Goal: Task Accomplishment & Management: Use online tool/utility

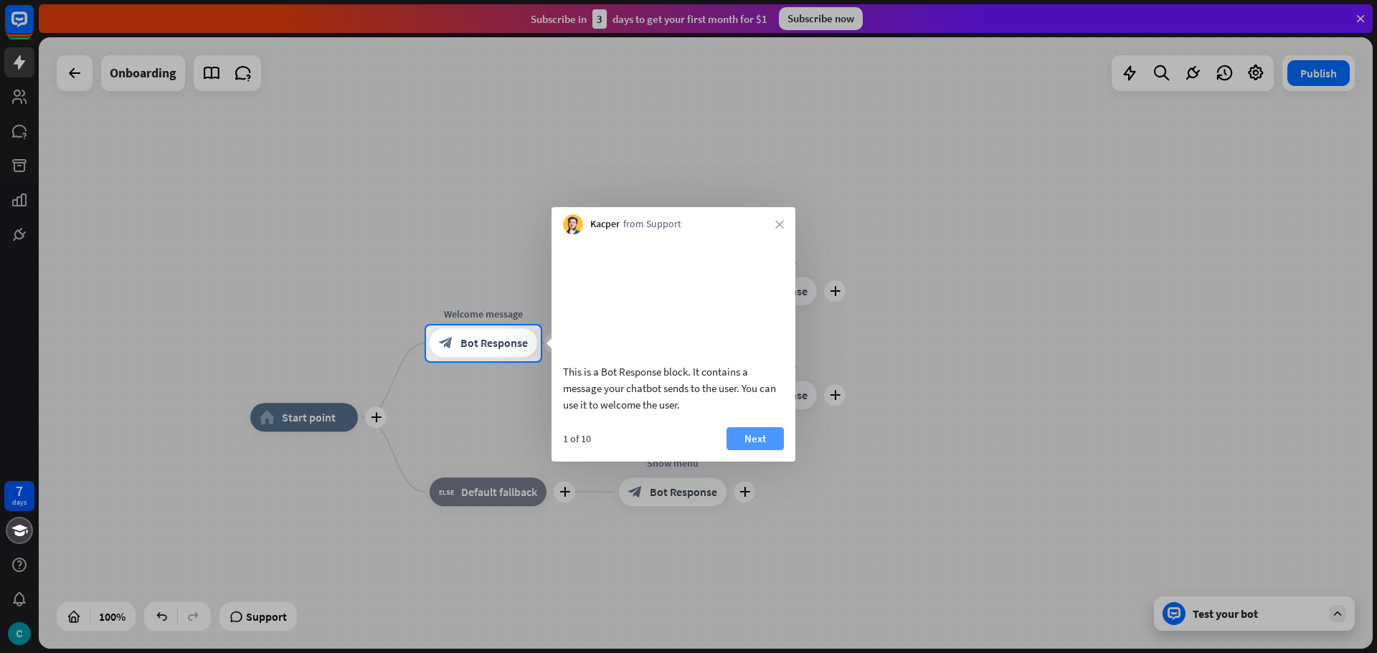
click at [757, 450] on button "Next" at bounding box center [754, 438] width 57 height 23
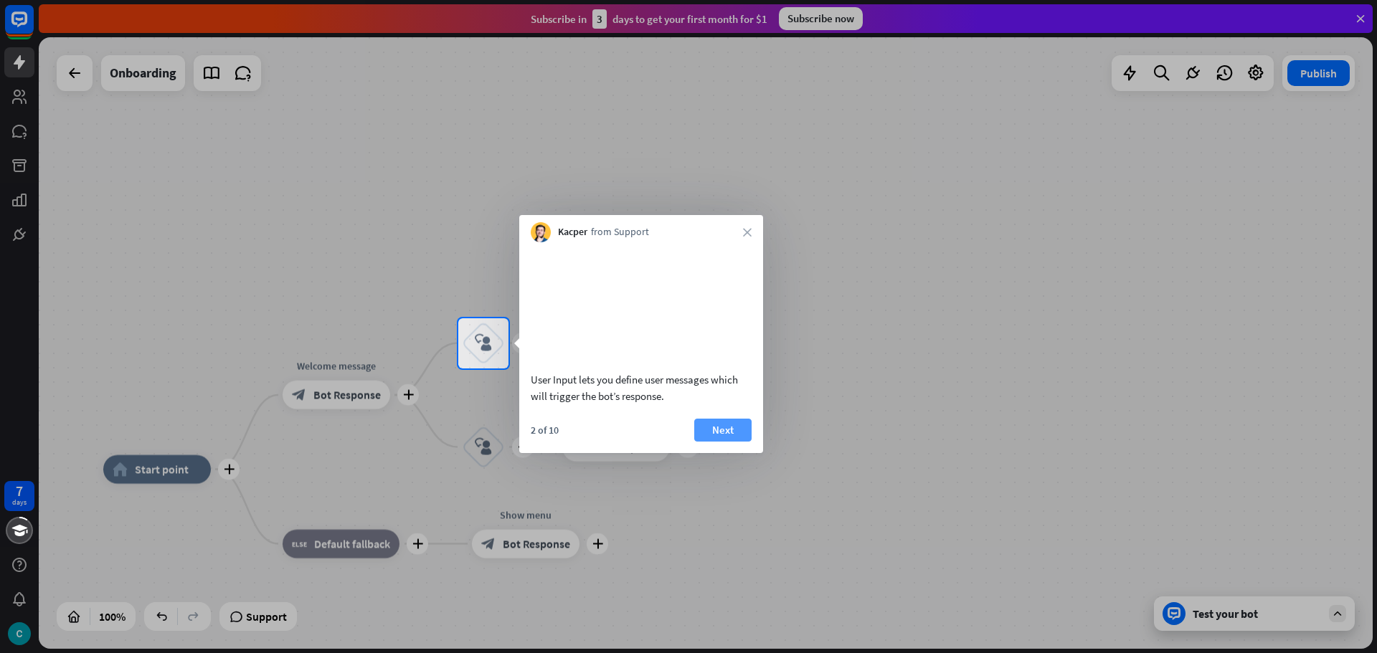
click at [730, 442] on button "Next" at bounding box center [722, 430] width 57 height 23
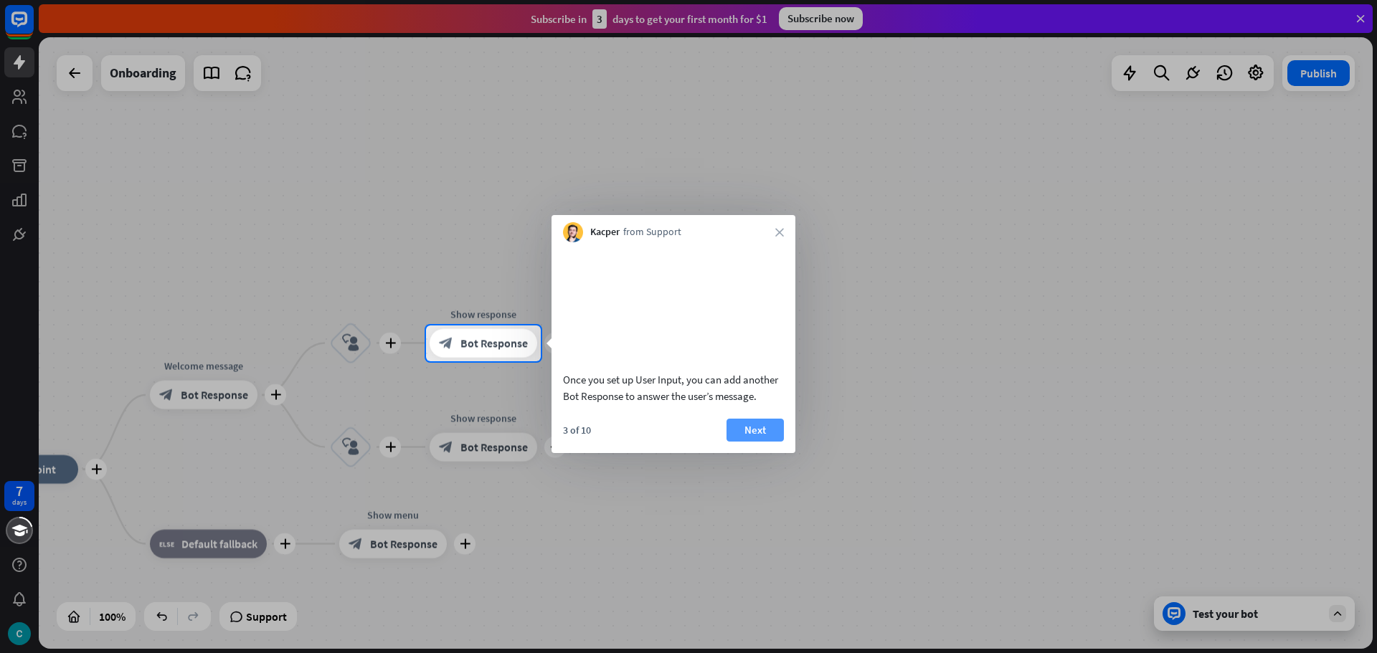
click at [750, 442] on button "Next" at bounding box center [754, 430] width 57 height 23
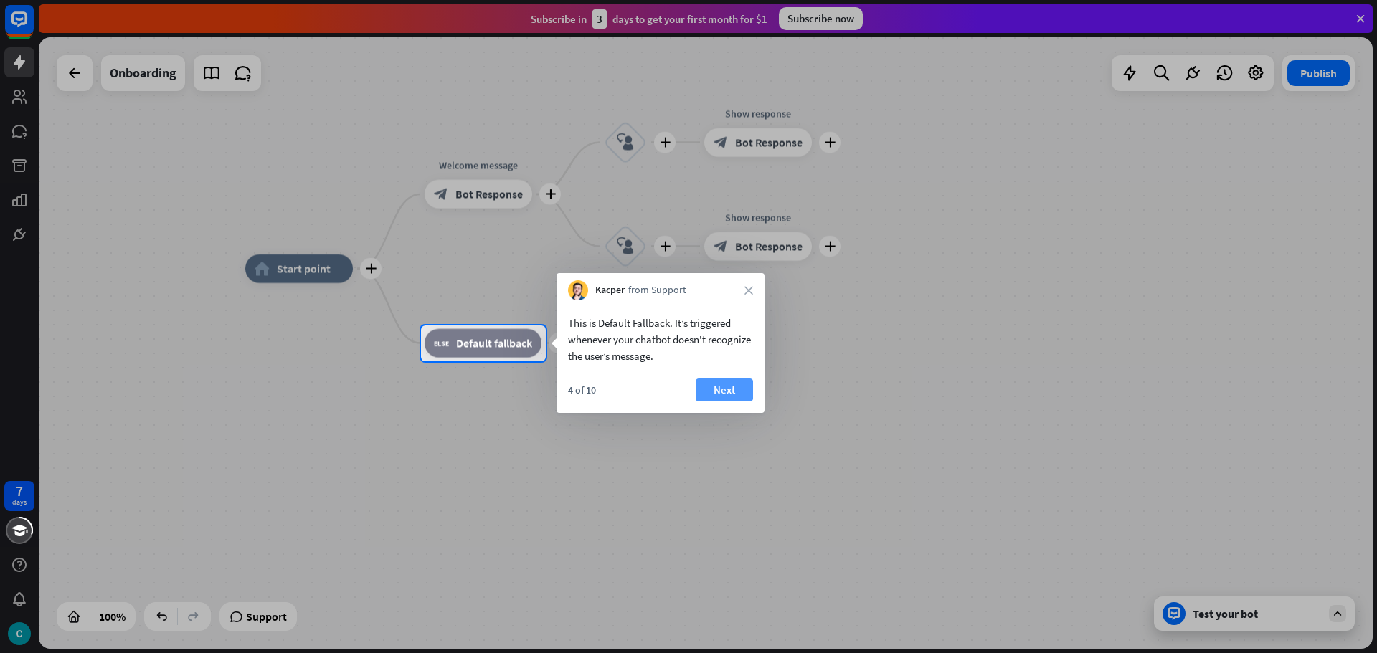
click at [722, 381] on button "Next" at bounding box center [724, 390] width 57 height 23
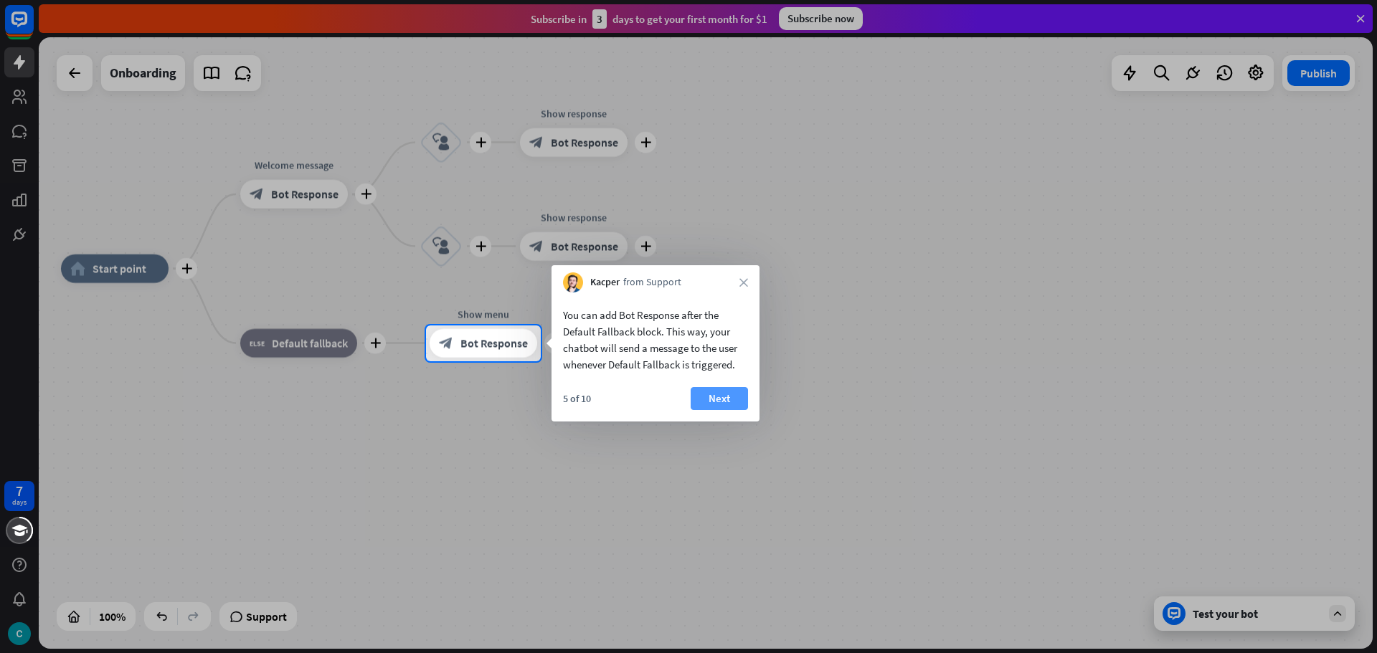
click at [726, 393] on button "Next" at bounding box center [719, 398] width 57 height 23
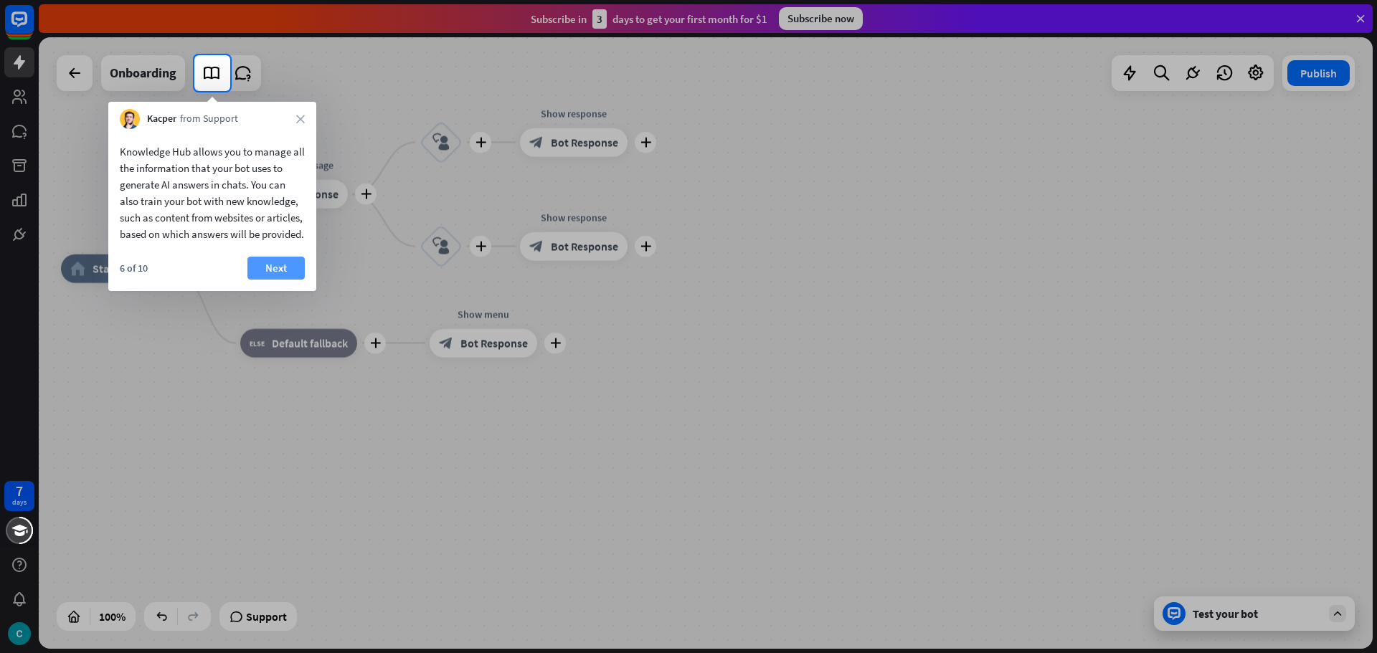
click at [263, 280] on button "Next" at bounding box center [275, 268] width 57 height 23
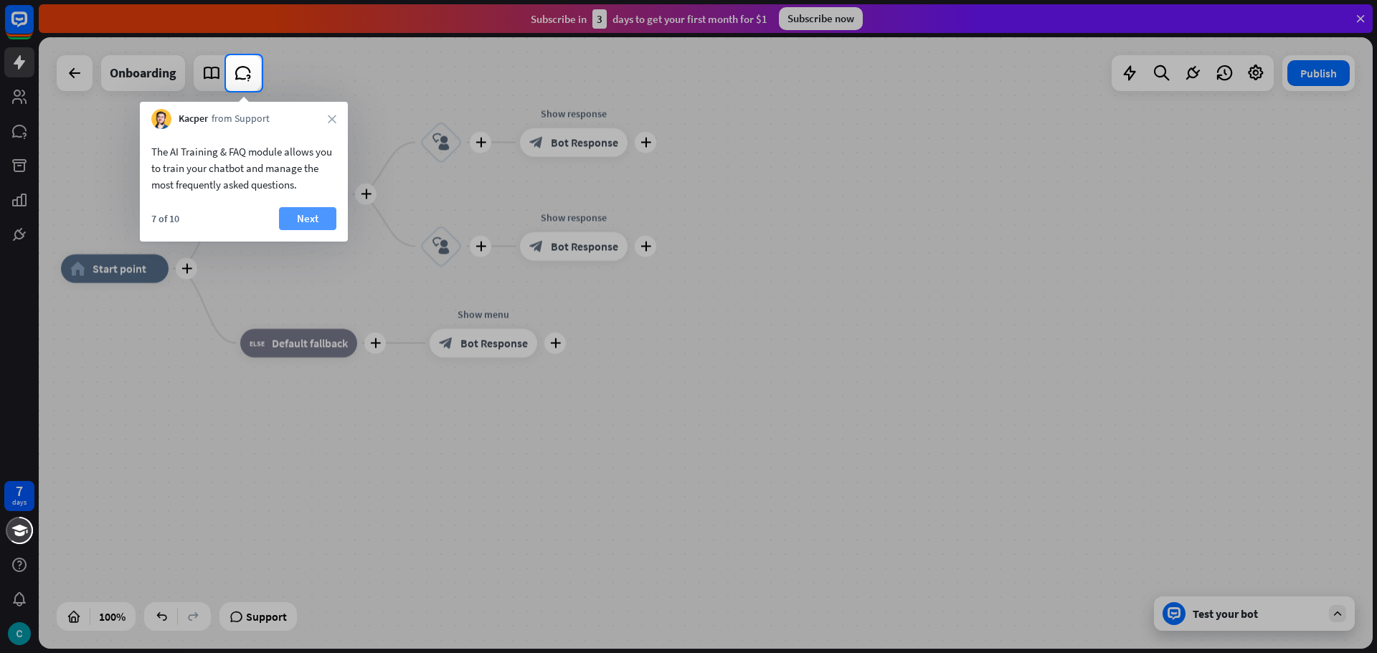
click at [308, 212] on button "Next" at bounding box center [307, 218] width 57 height 23
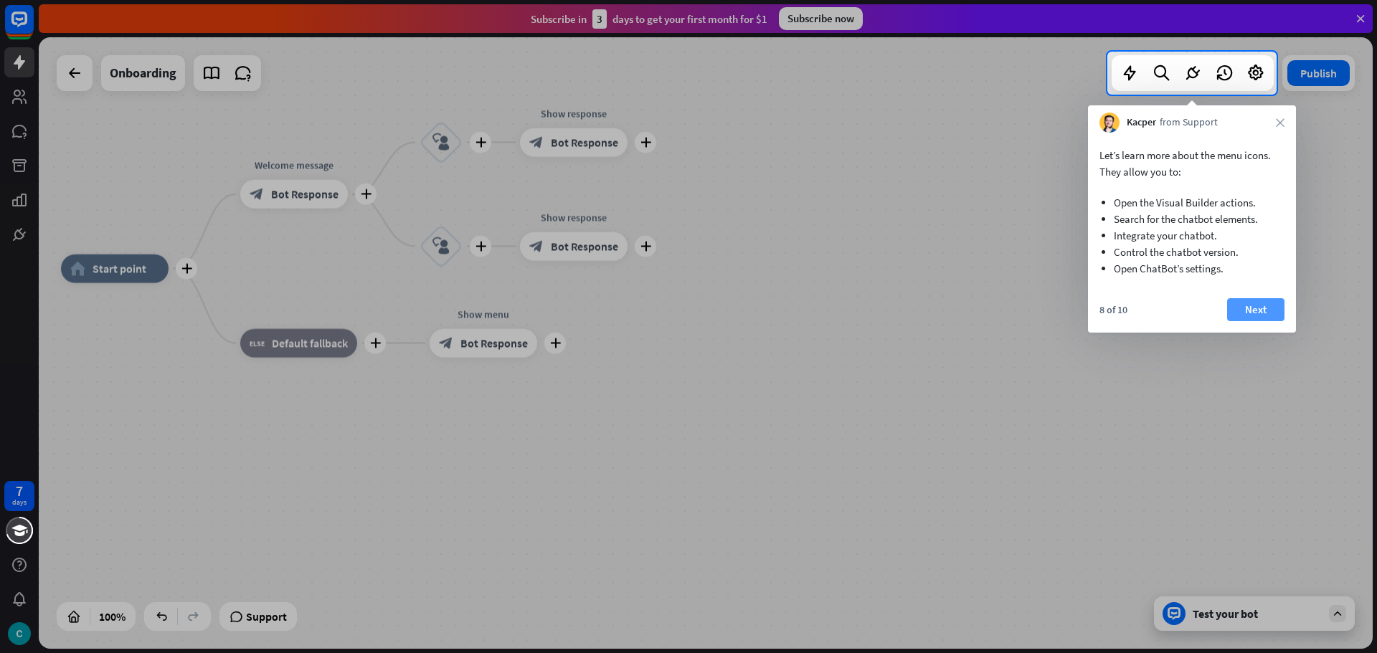
click at [1243, 311] on button "Next" at bounding box center [1255, 309] width 57 height 23
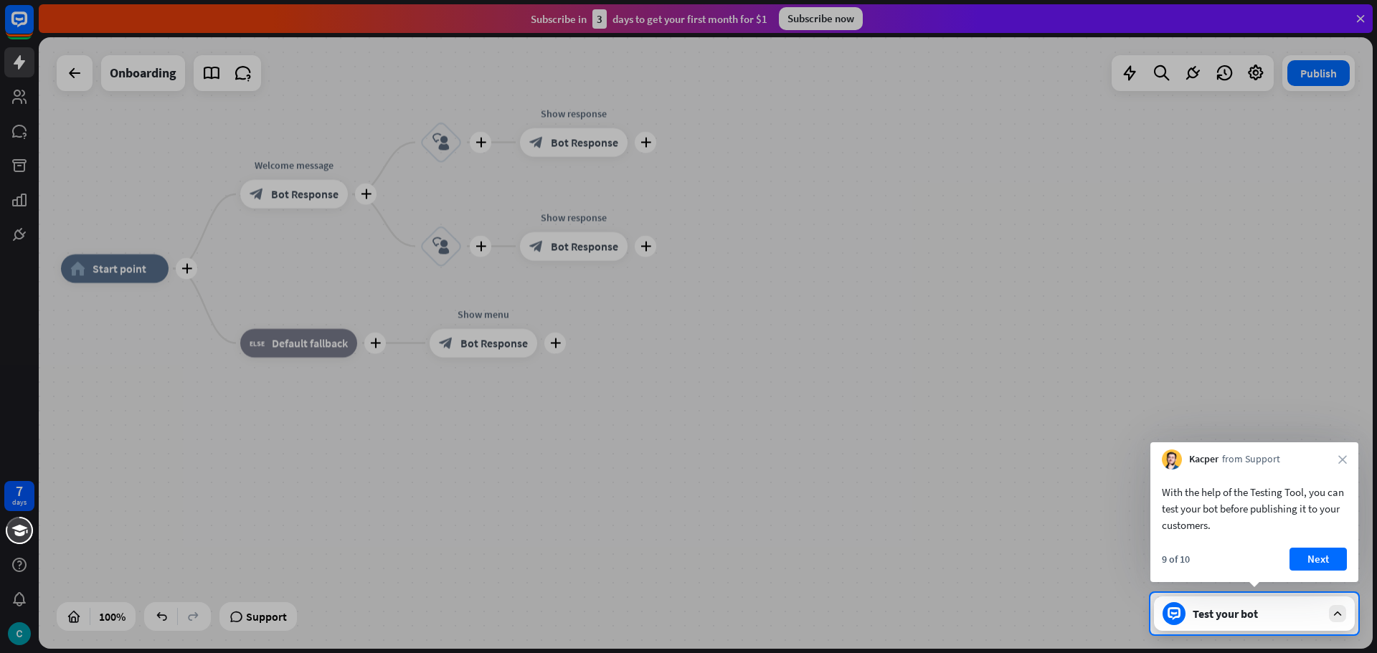
click at [1329, 547] on div "With the help of the Testing Tool, you can test your bot before publishing it t…" at bounding box center [1254, 526] width 208 height 113
click at [1324, 561] on button "Next" at bounding box center [1317, 559] width 57 height 23
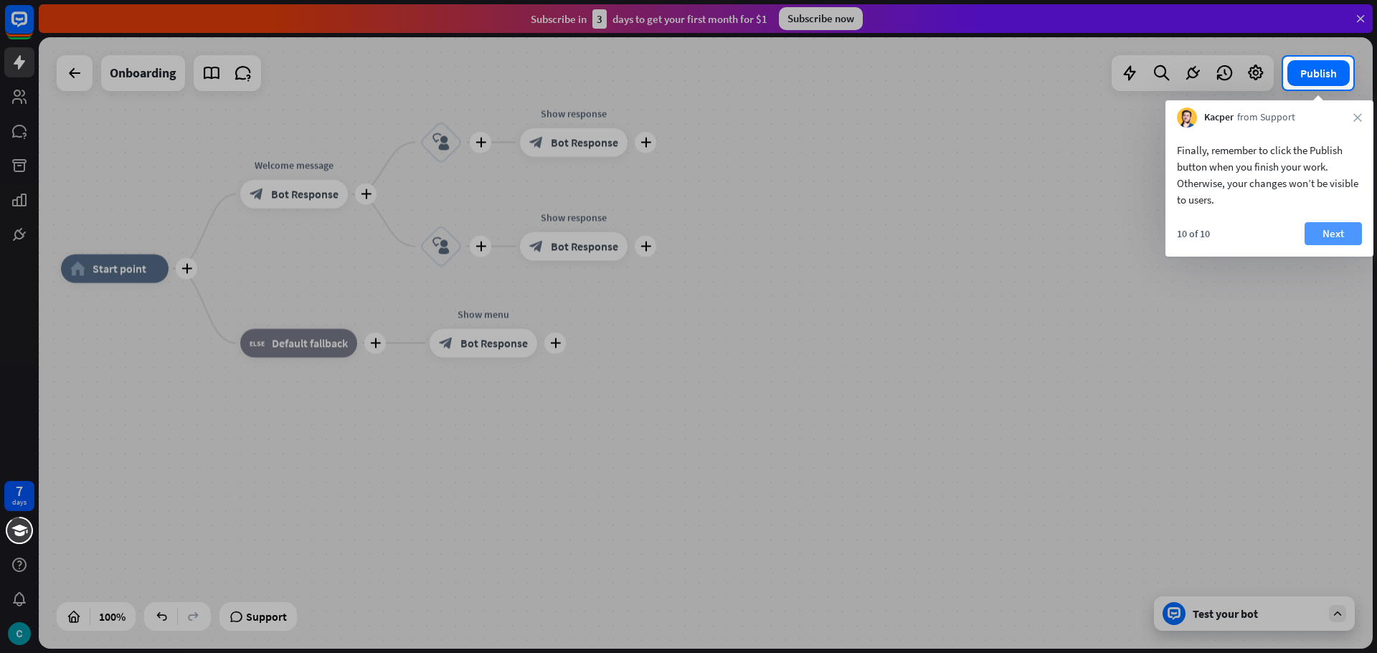
click at [1332, 223] on button "Next" at bounding box center [1332, 233] width 57 height 23
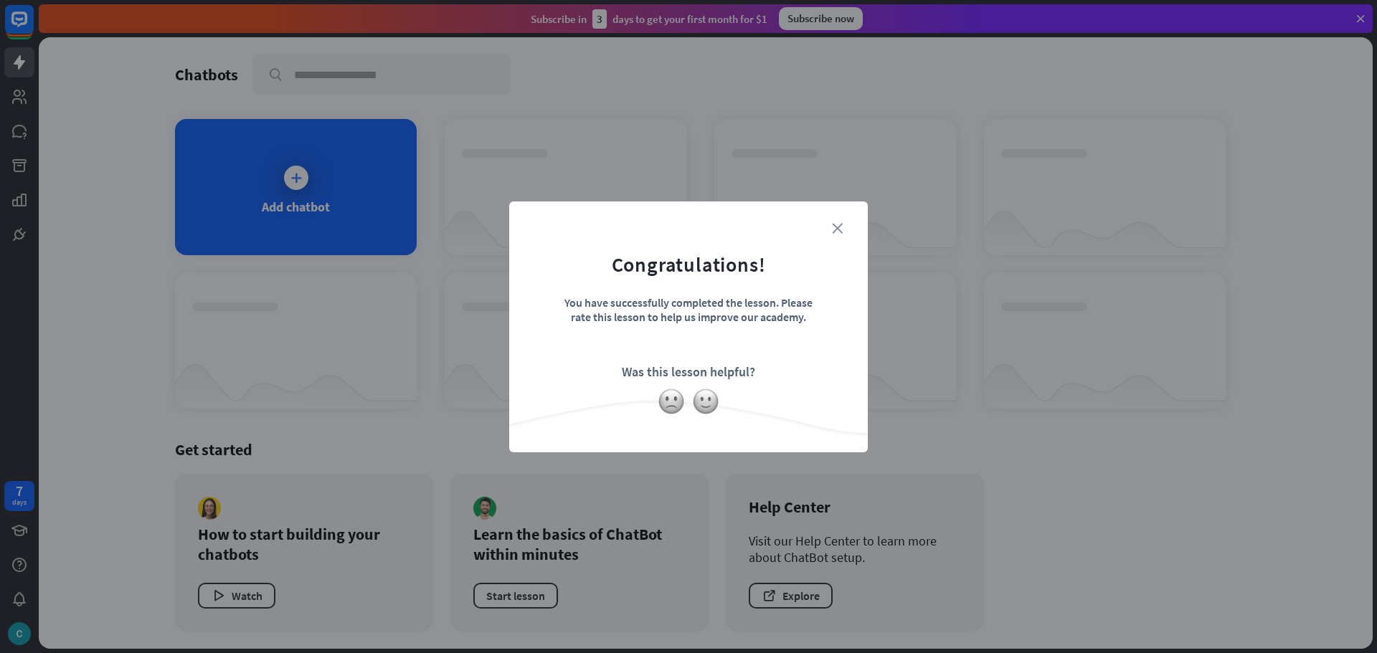
click at [833, 223] on icon "close" at bounding box center [837, 228] width 11 height 11
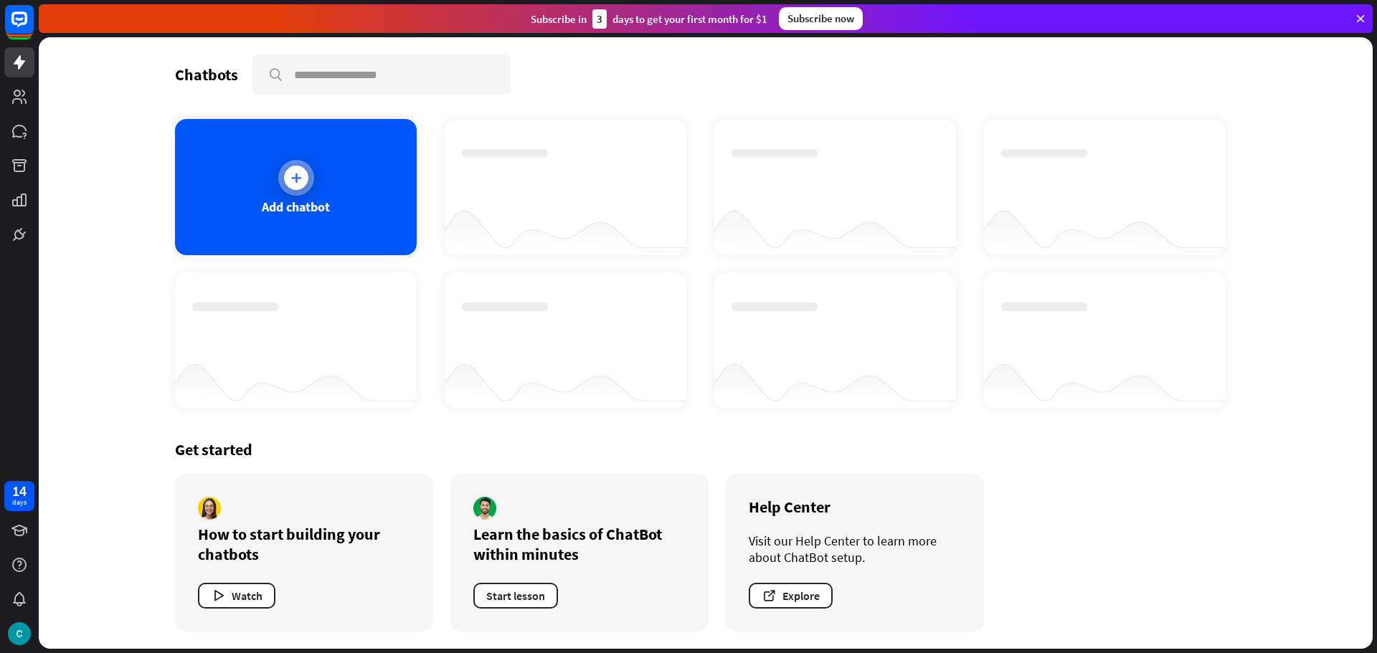
click at [197, 184] on div "Add chatbot" at bounding box center [296, 187] width 242 height 136
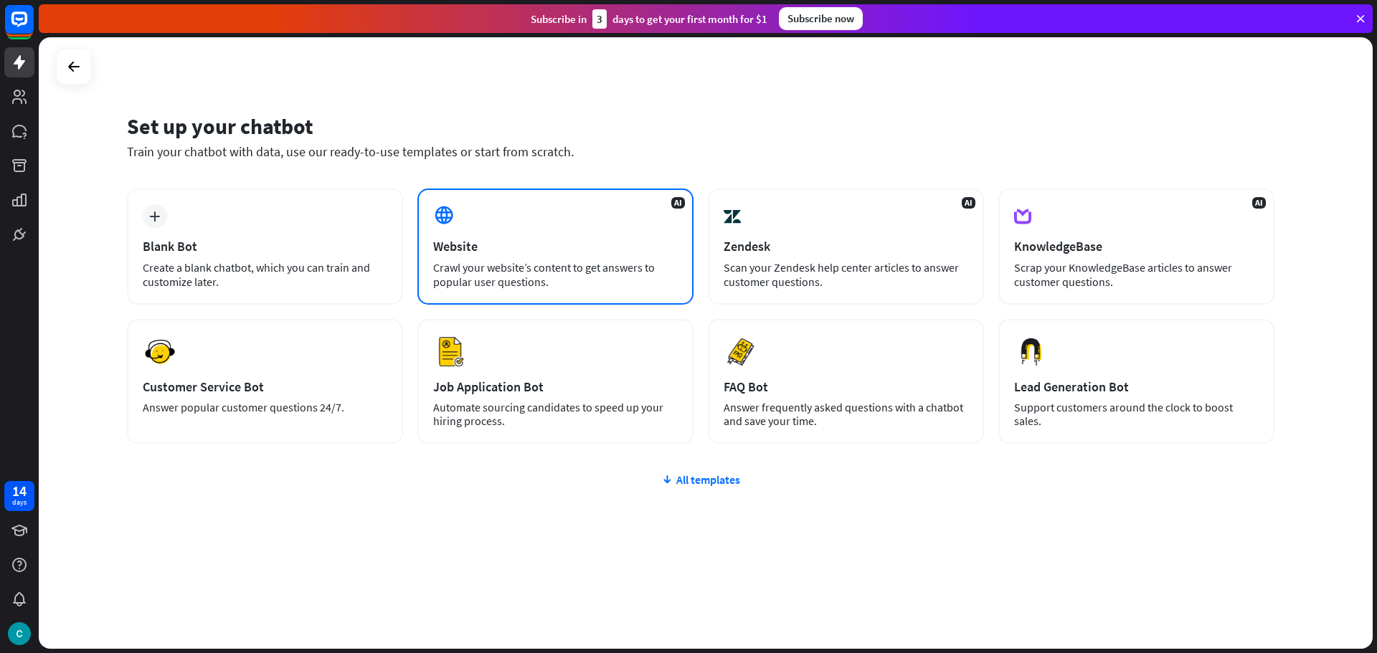
click at [547, 290] on div "AI Website Crawl your website’s content to get answers to popular user question…" at bounding box center [555, 247] width 276 height 116
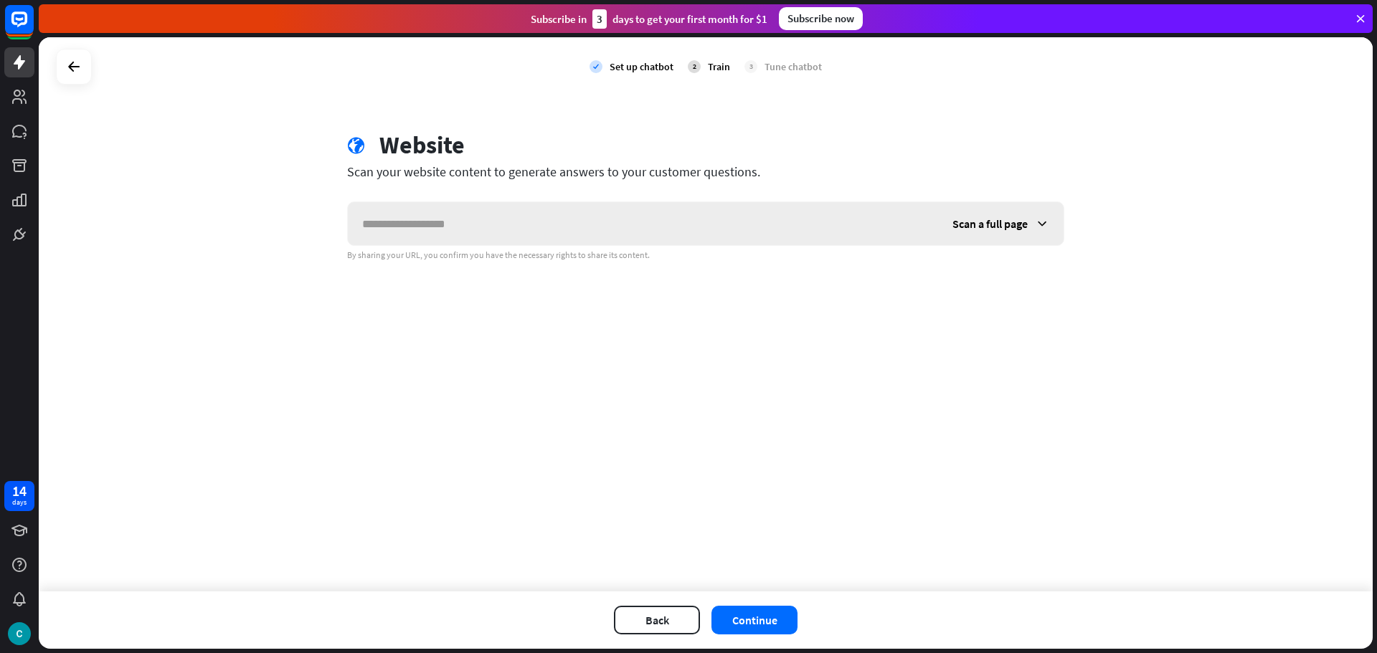
click at [528, 219] on input "text" at bounding box center [643, 223] width 590 height 43
click at [1014, 230] on span "Scan a full page" at bounding box center [989, 224] width 75 height 14
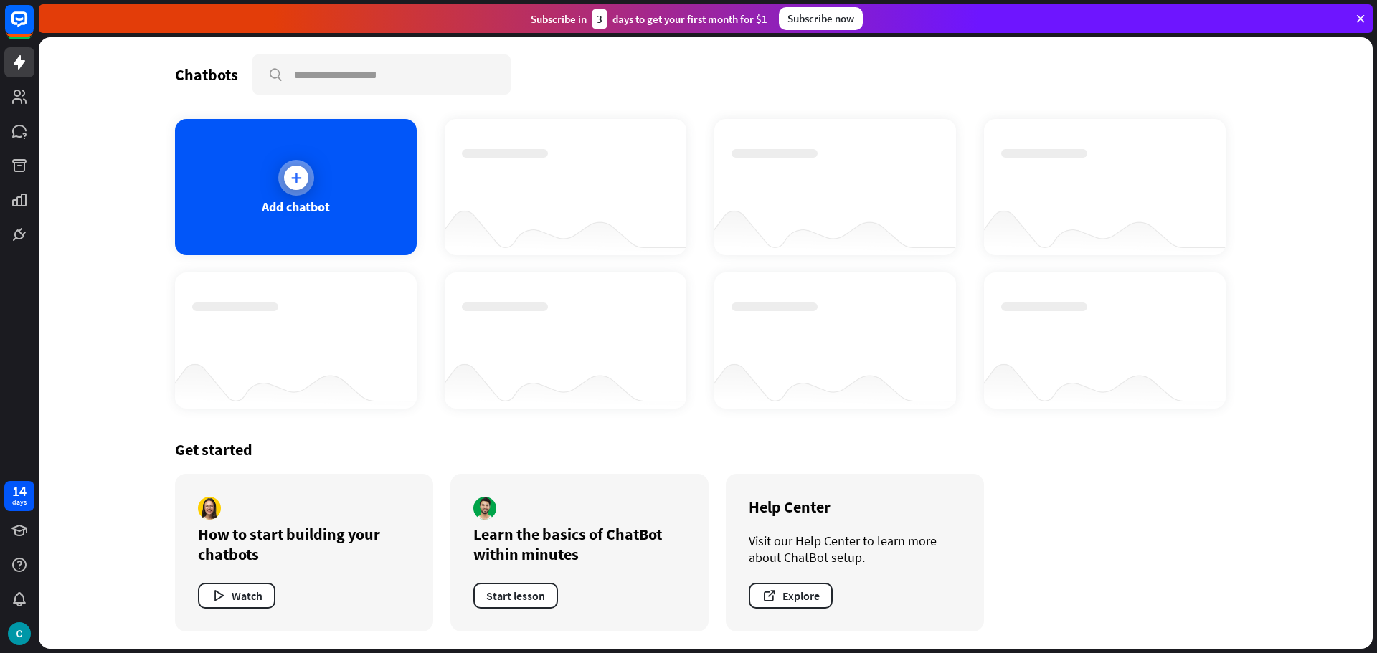
click at [302, 189] on div at bounding box center [296, 178] width 24 height 24
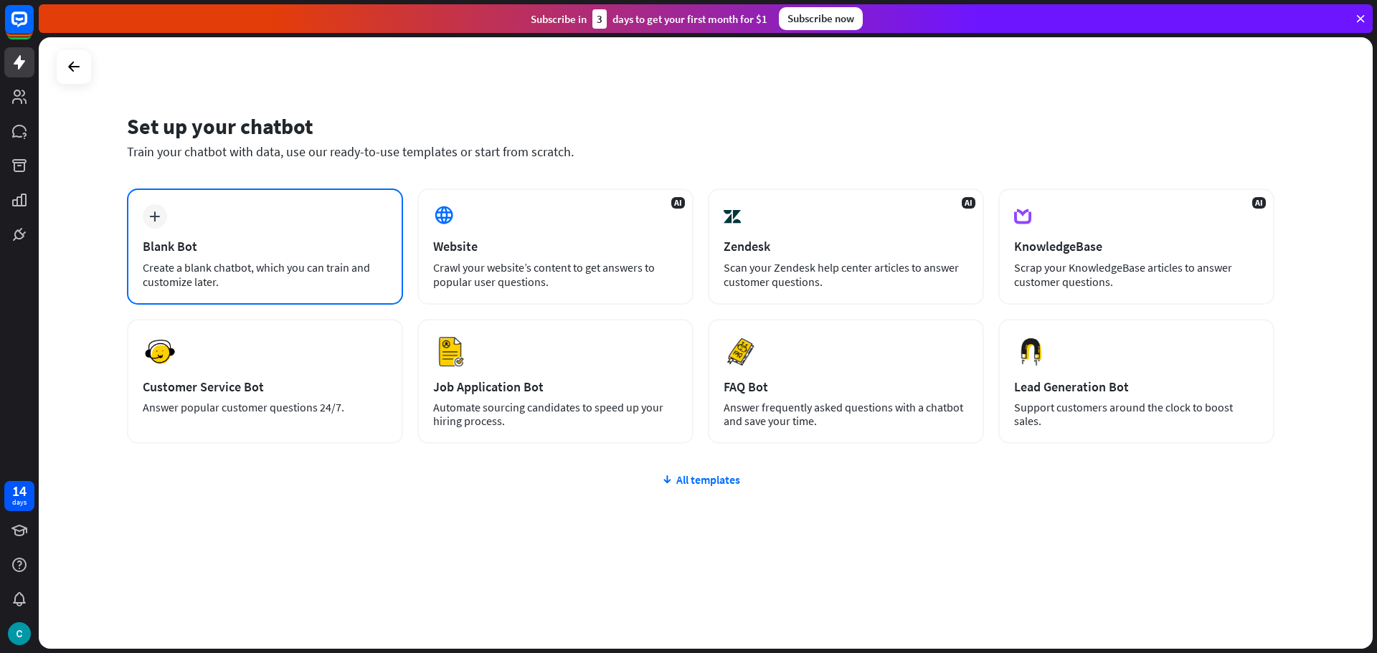
click at [336, 269] on div "Create a blank chatbot, which you can train and customize later." at bounding box center [265, 274] width 245 height 29
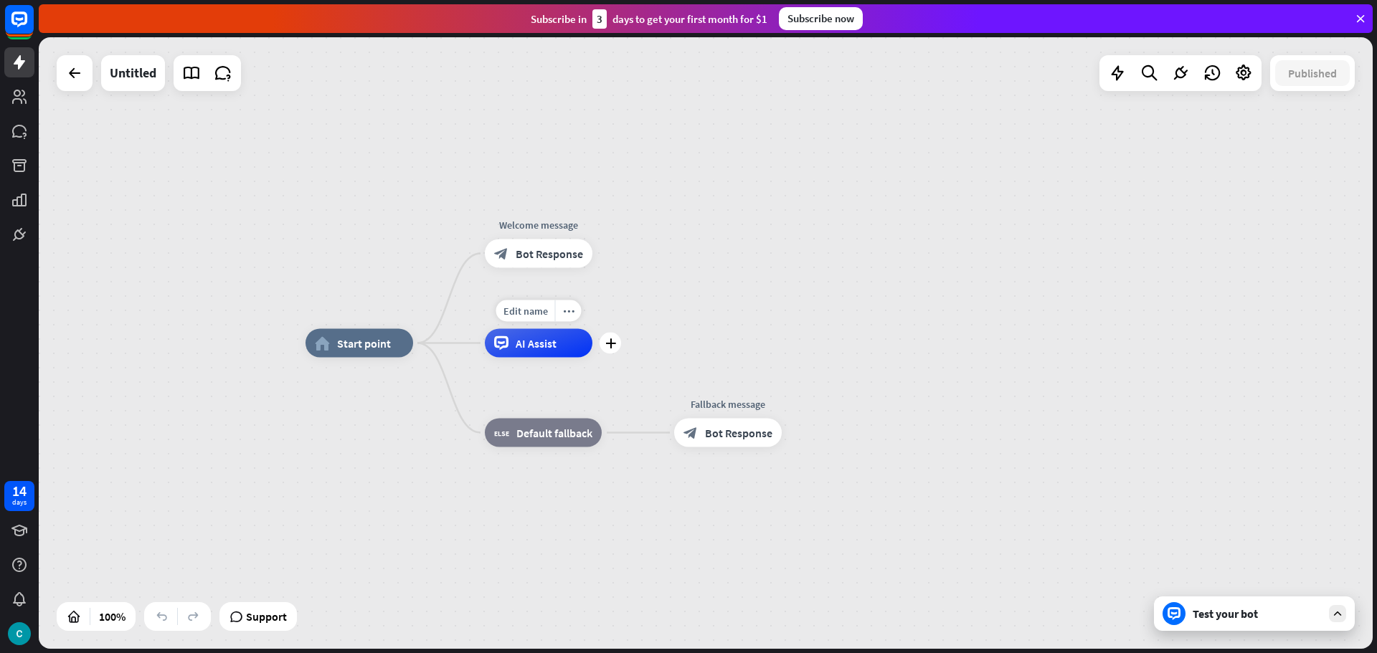
click at [536, 334] on div "AI Assist" at bounding box center [539, 343] width 108 height 29
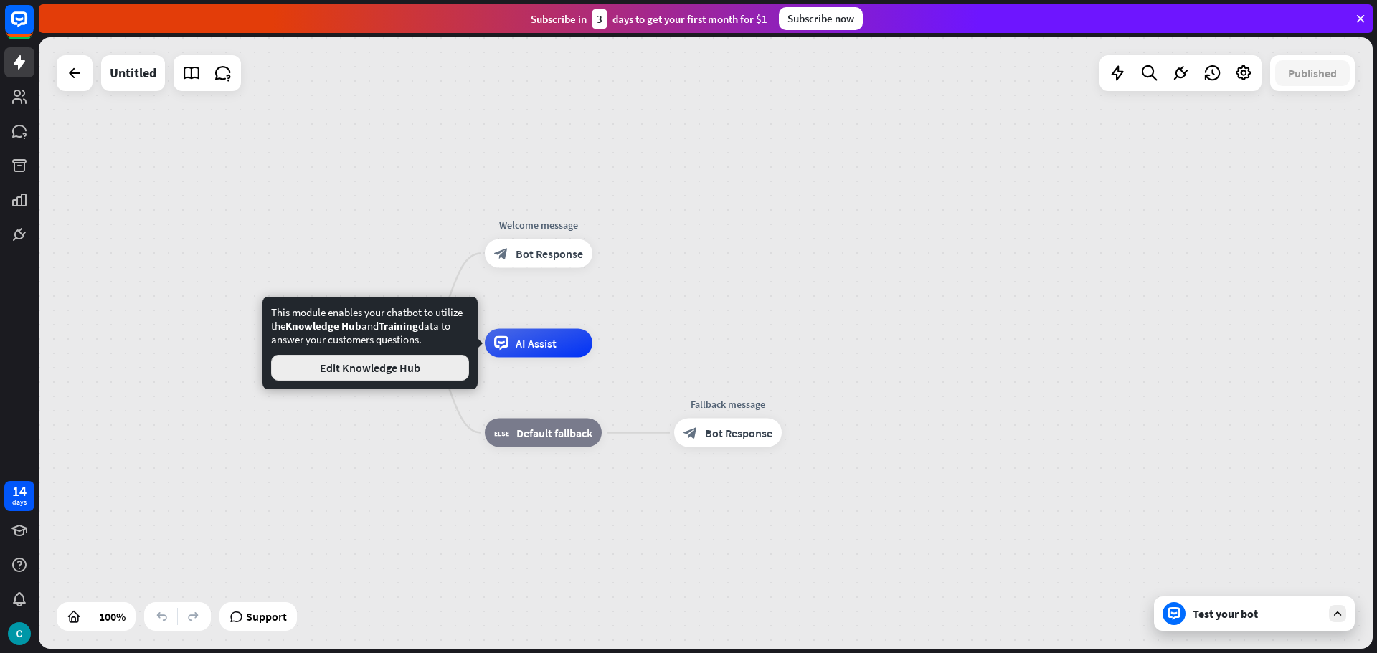
click at [408, 362] on button "Edit Knowledge Hub" at bounding box center [370, 368] width 198 height 26
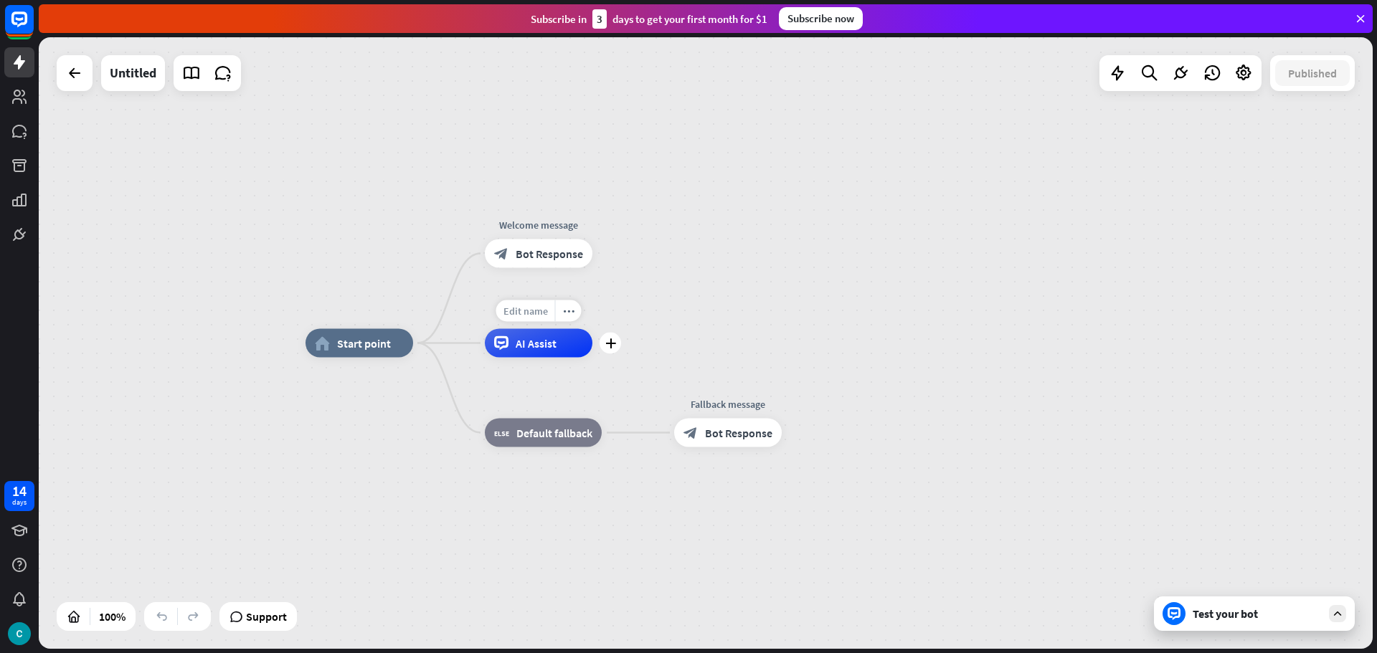
click at [527, 305] on span "Edit name" at bounding box center [525, 311] width 44 height 13
type input "***"
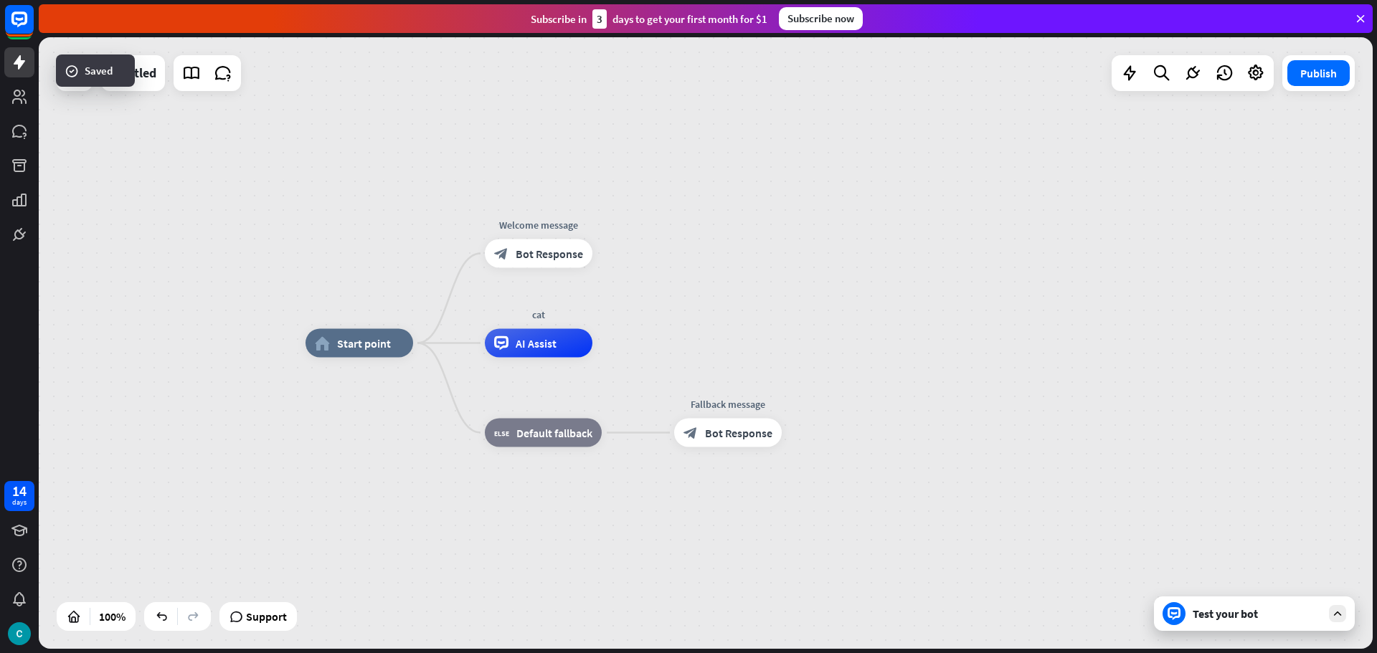
click at [1286, 616] on div "Test your bot" at bounding box center [1257, 614] width 129 height 14
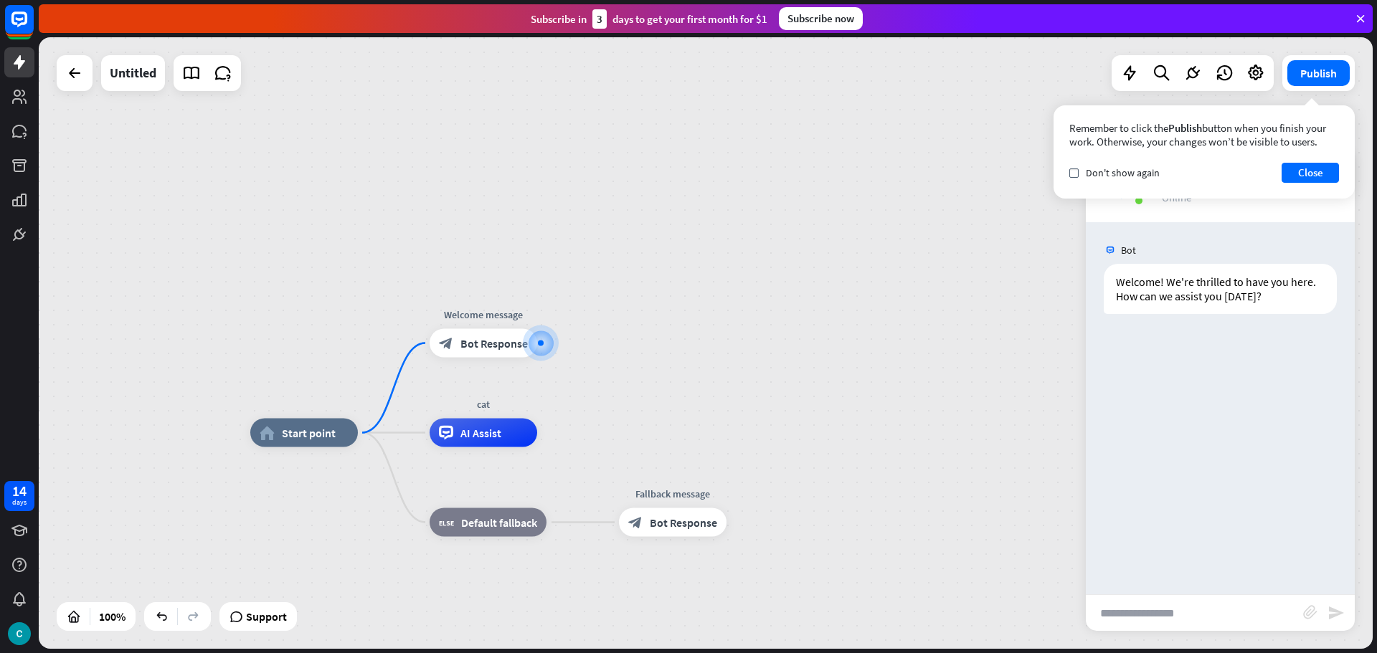
click at [1157, 604] on input "text" at bounding box center [1194, 613] width 217 height 36
type input "*****"
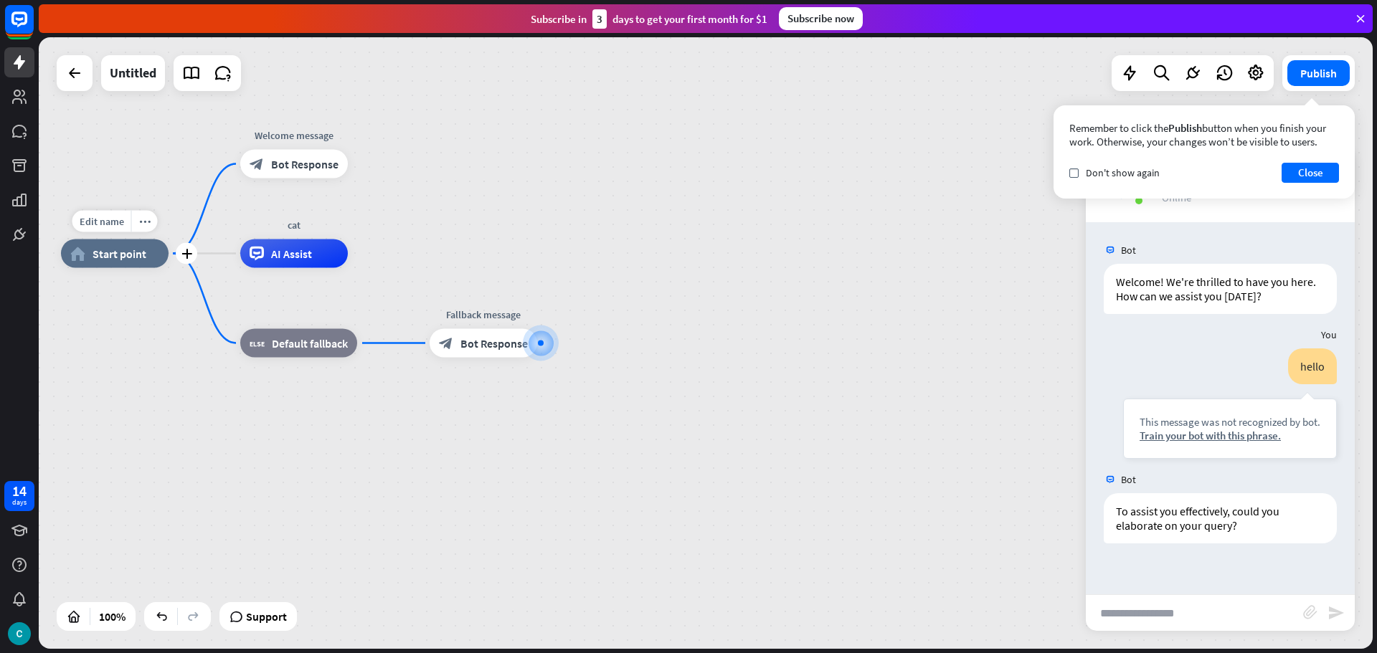
click at [134, 257] on span "Start point" at bounding box center [120, 254] width 54 height 14
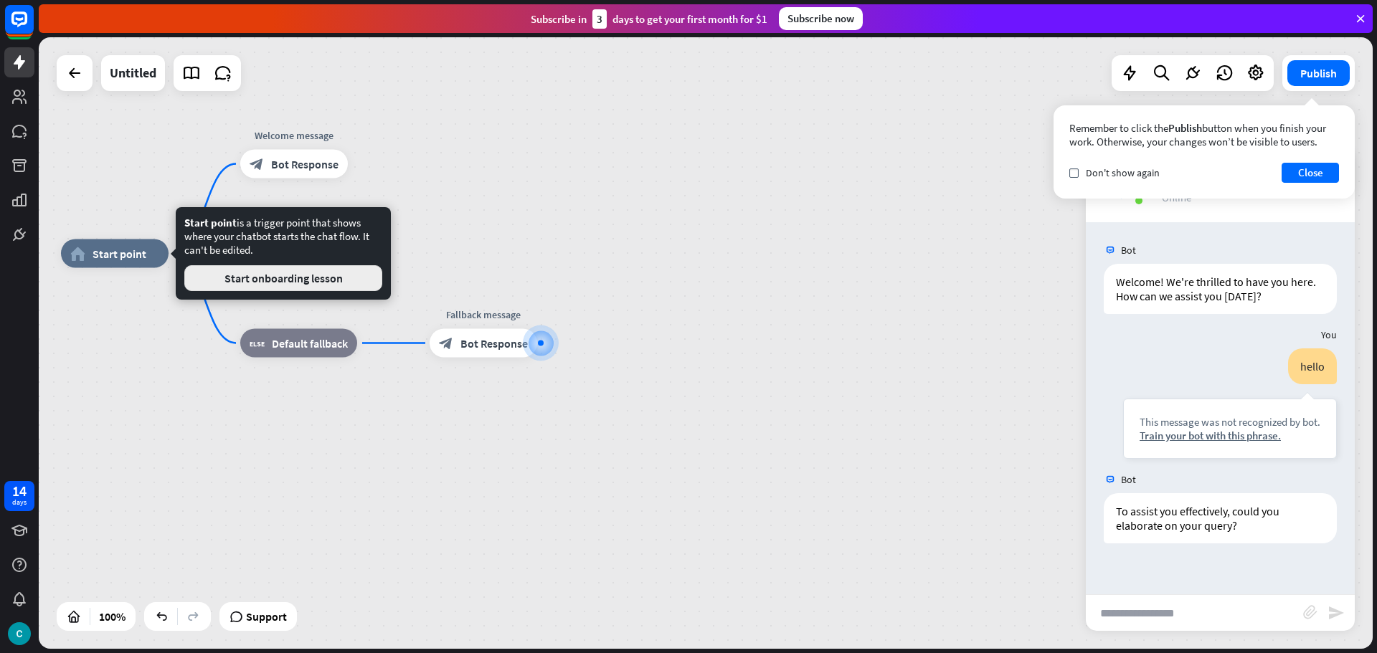
click at [359, 280] on button "Start onboarding lesson" at bounding box center [283, 278] width 198 height 26
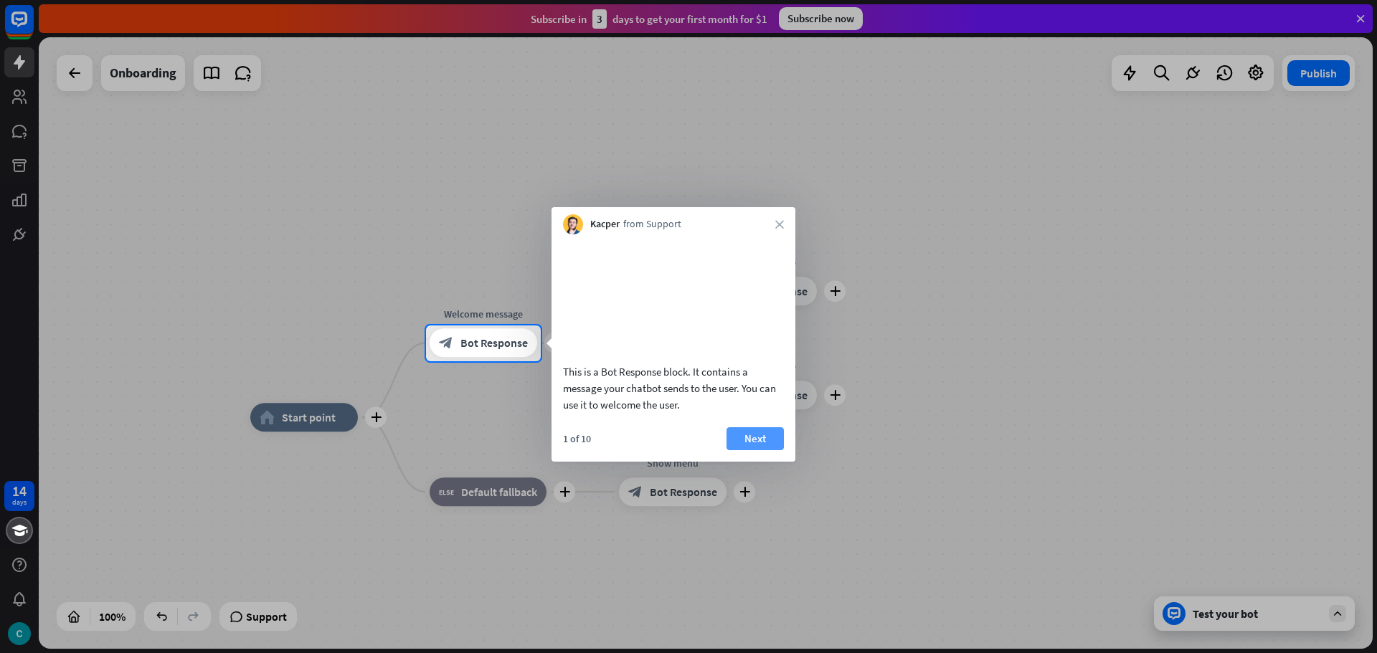
click at [769, 450] on button "Next" at bounding box center [754, 438] width 57 height 23
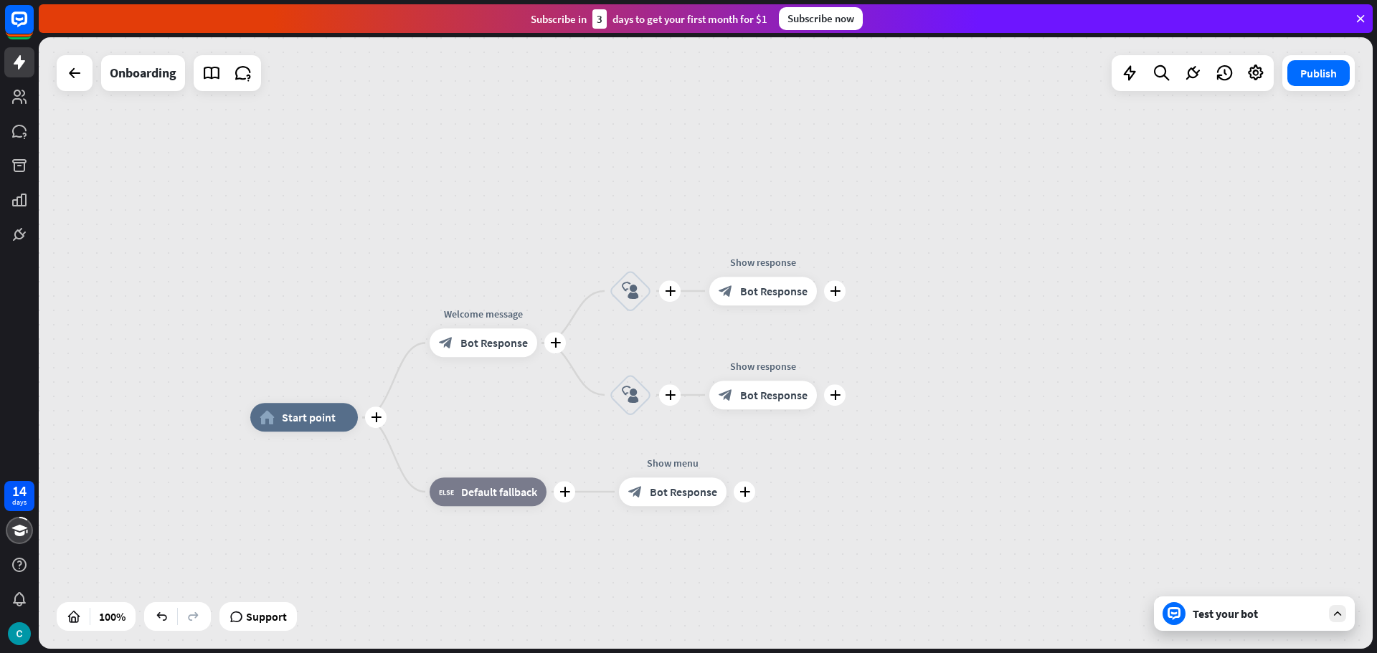
click at [769, 453] on div "14 days close Product Help First steps Get started with ChatBot Help Center Fol…" at bounding box center [688, 326] width 1377 height 653
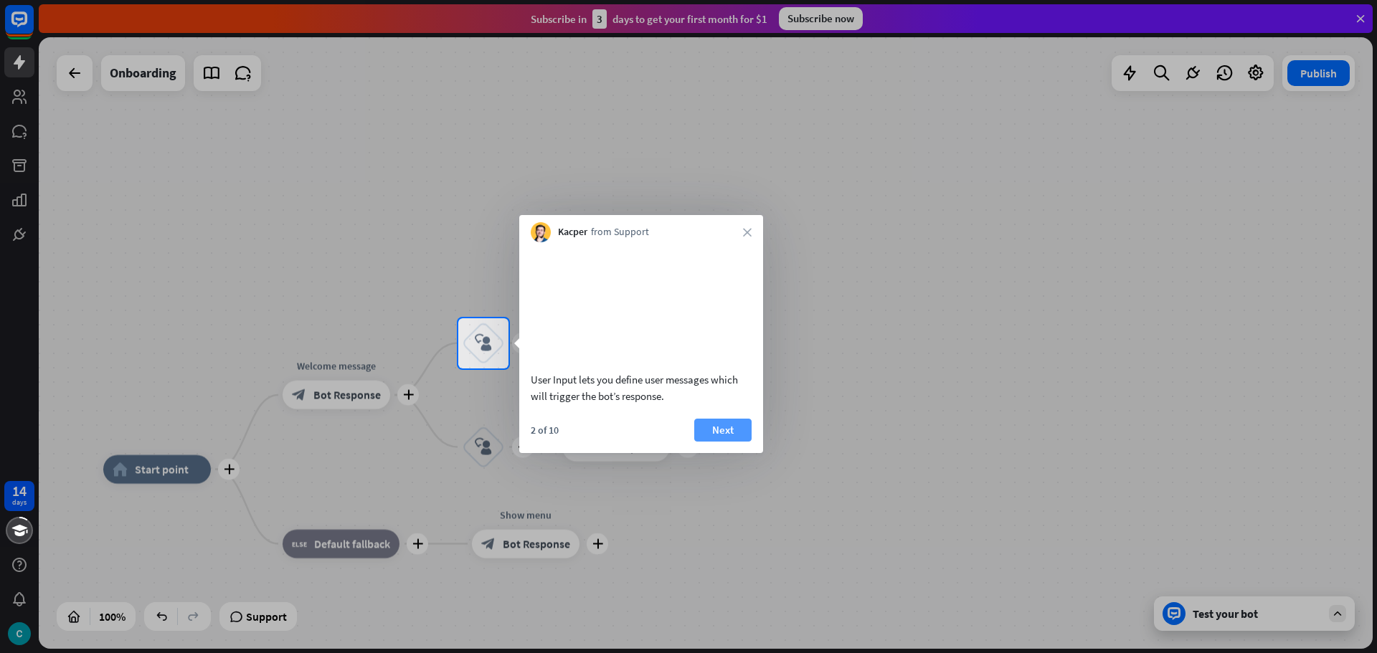
click at [726, 442] on button "Next" at bounding box center [722, 430] width 57 height 23
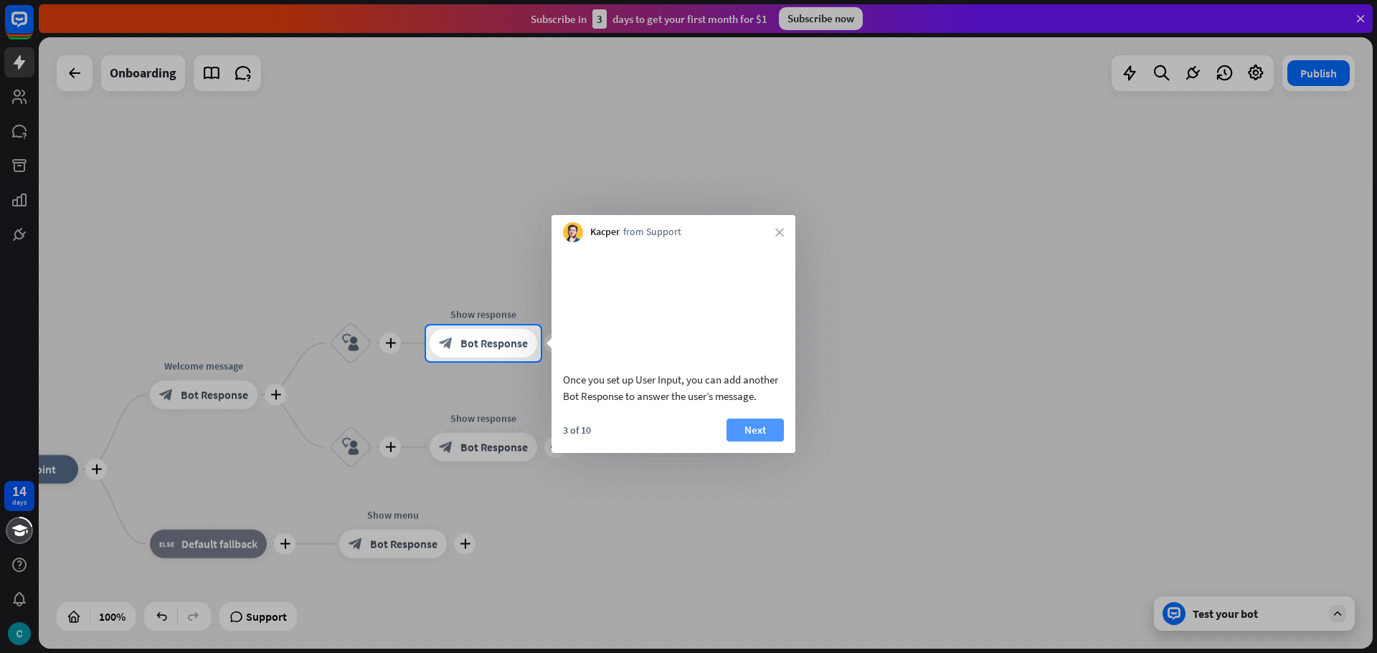
click at [756, 442] on button "Next" at bounding box center [754, 430] width 57 height 23
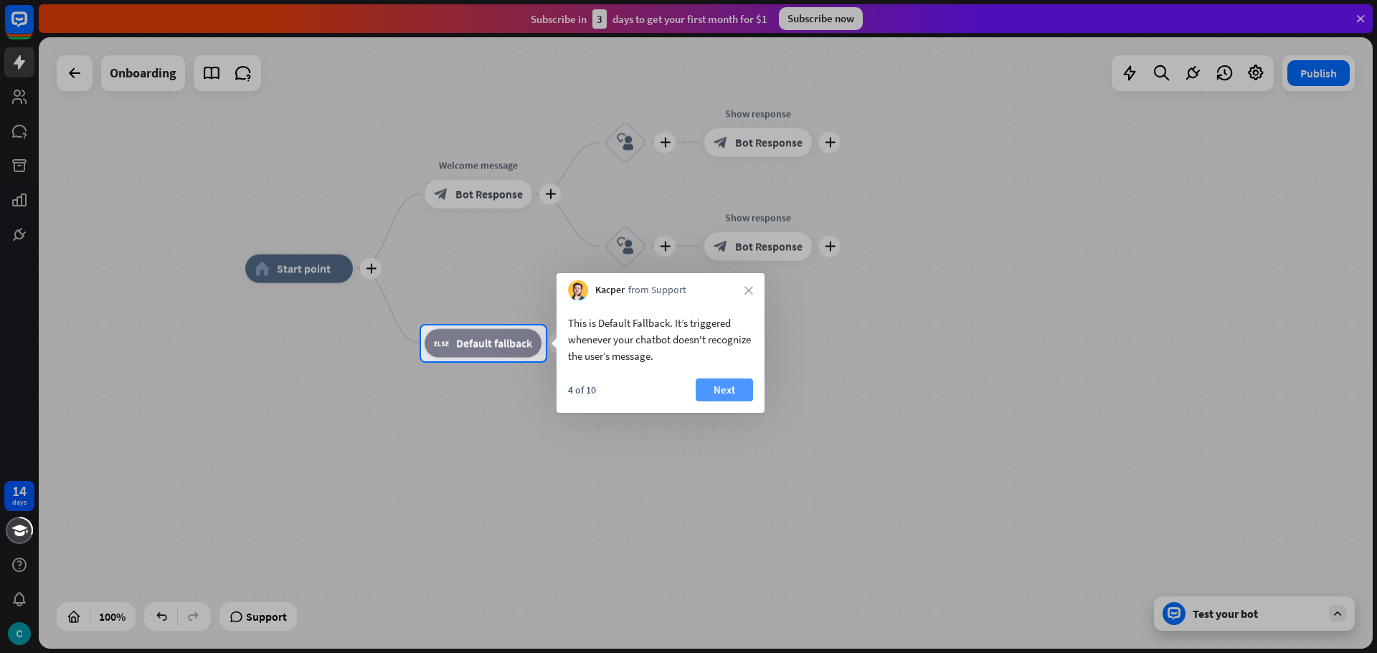
click at [733, 396] on button "Next" at bounding box center [724, 390] width 57 height 23
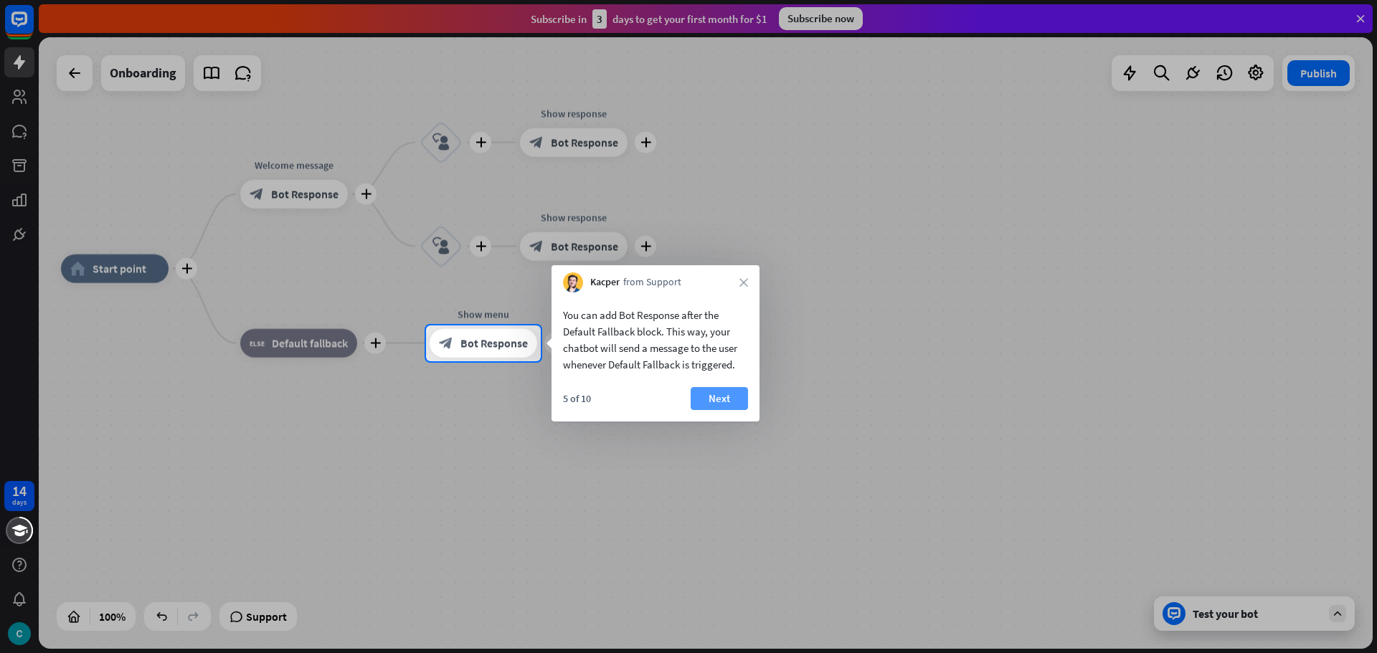
click at [707, 394] on button "Next" at bounding box center [719, 398] width 57 height 23
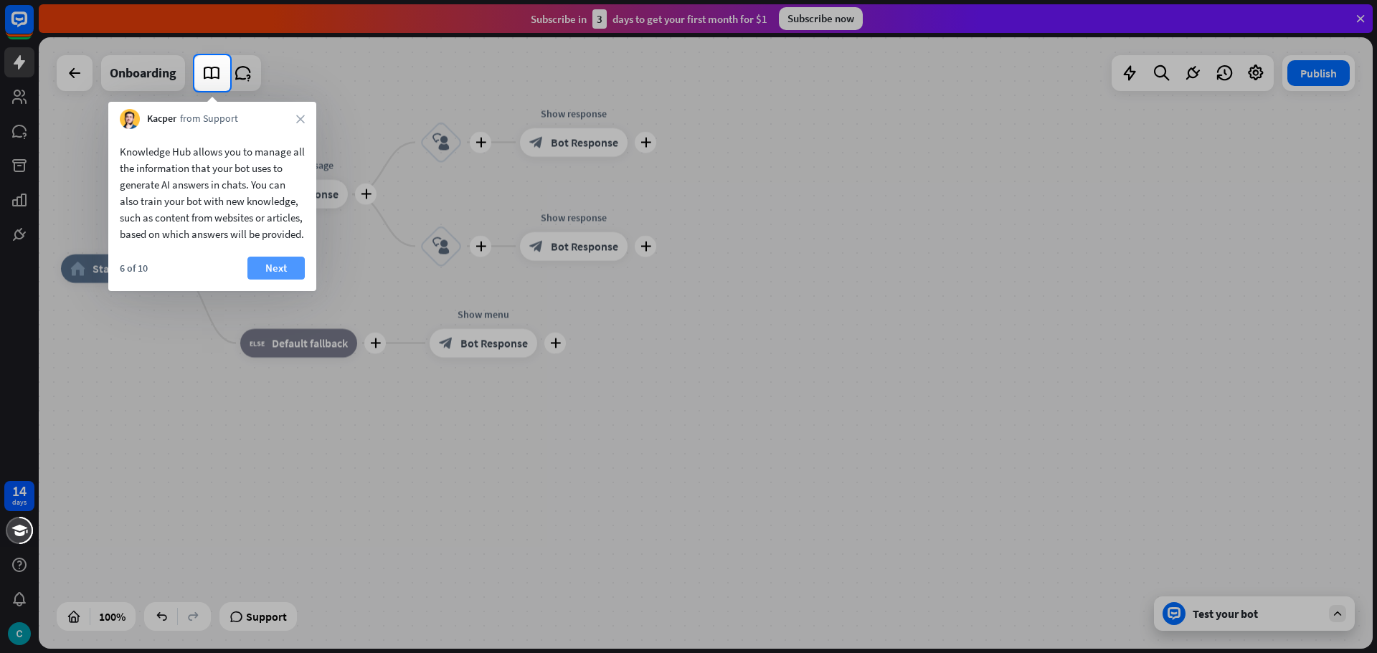
click at [280, 280] on button "Next" at bounding box center [275, 268] width 57 height 23
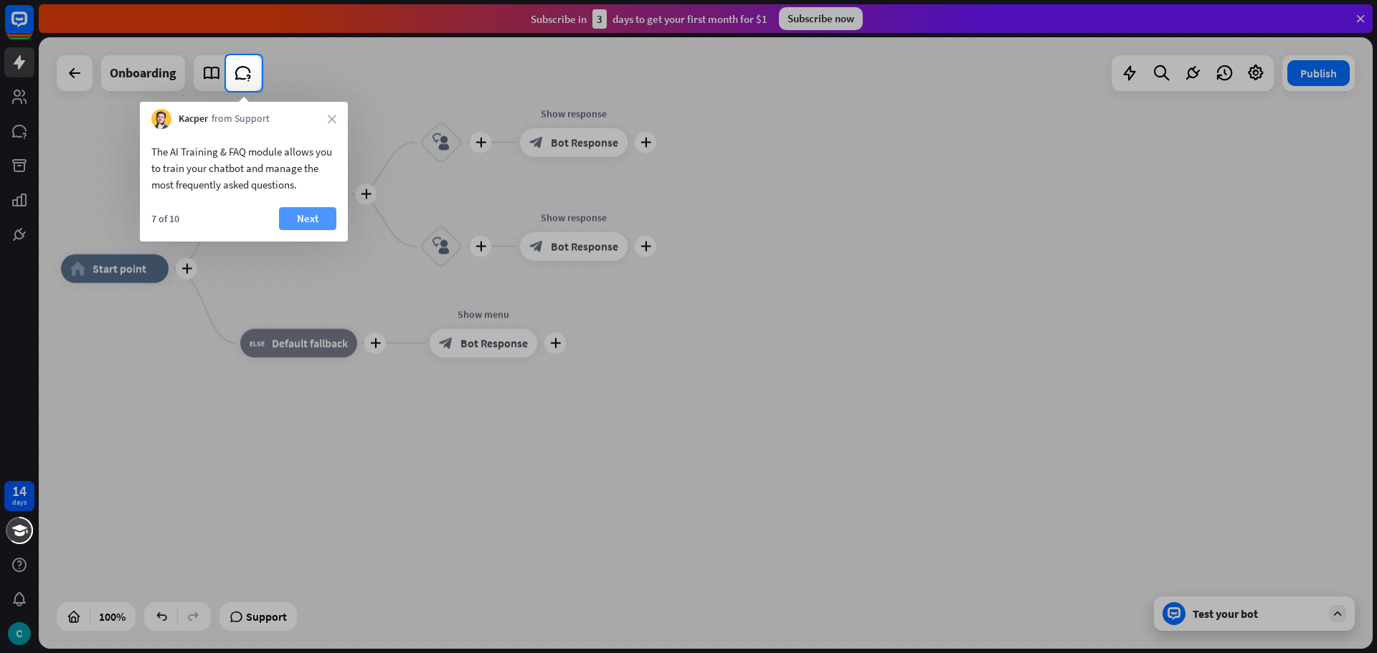
click at [313, 226] on button "Next" at bounding box center [307, 218] width 57 height 23
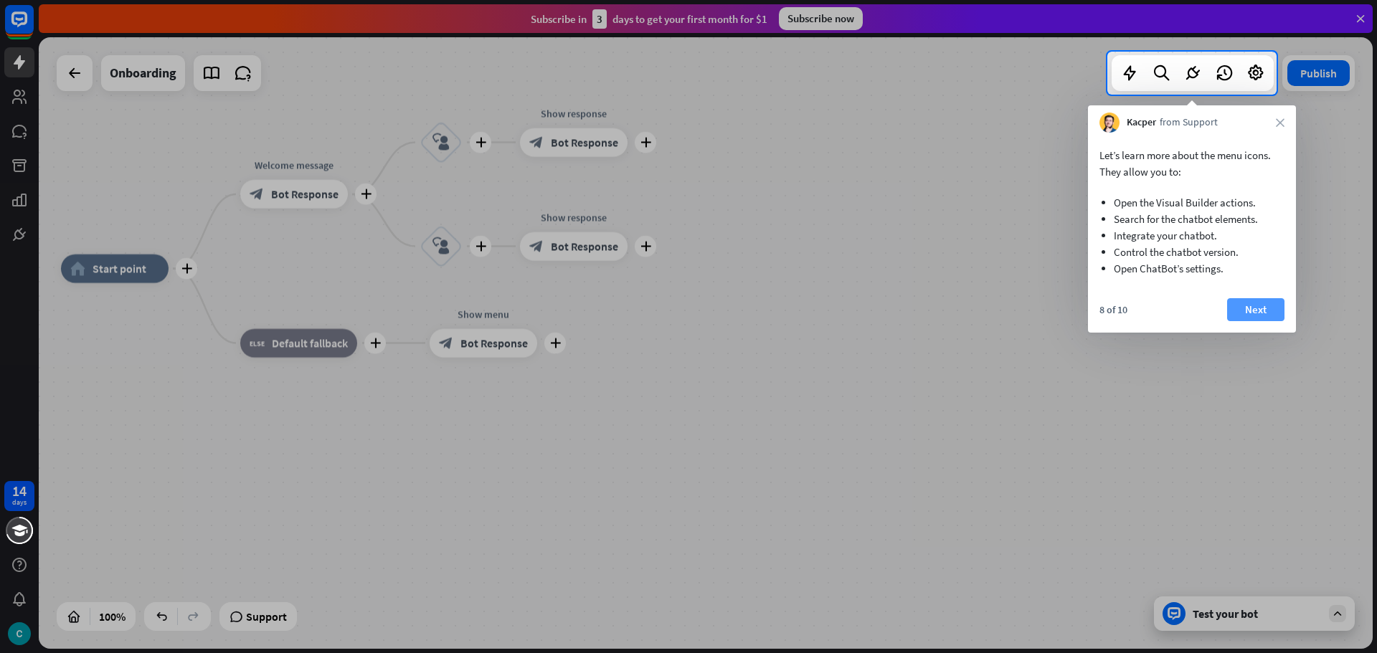
click at [1279, 311] on button "Next" at bounding box center [1255, 309] width 57 height 23
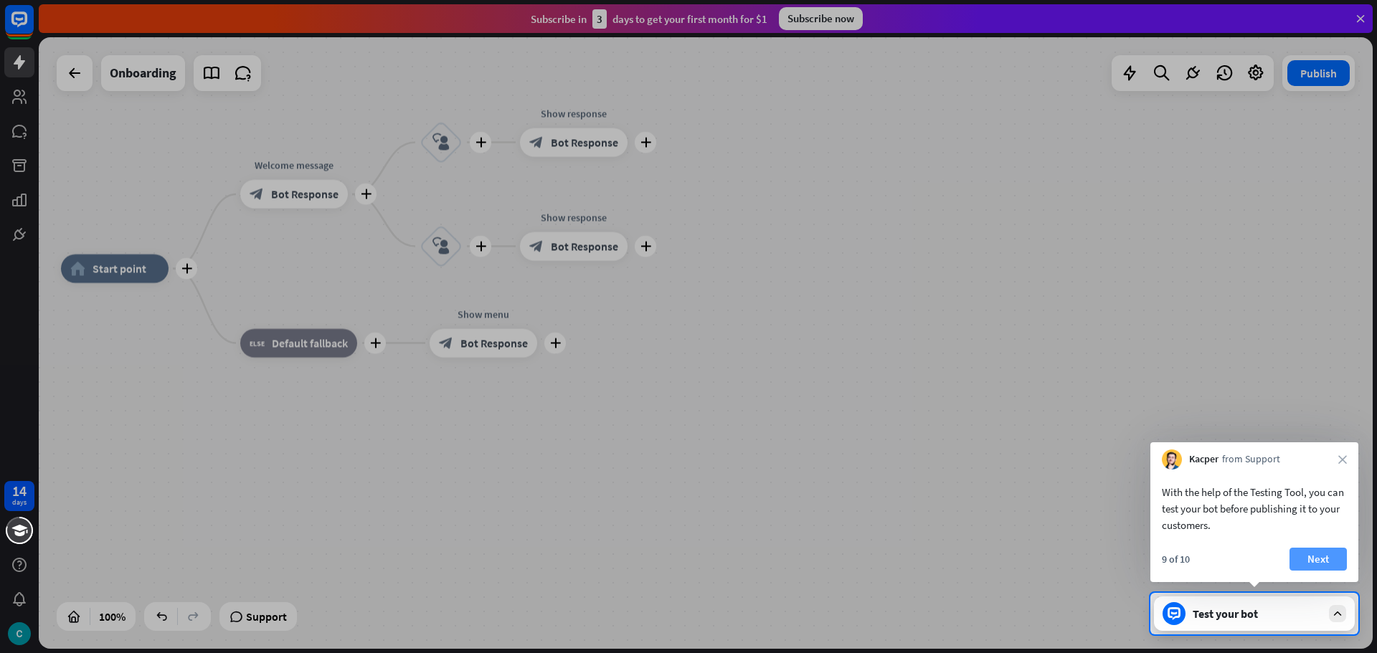
drag, startPoint x: 1324, startPoint y: 565, endPoint x: 1317, endPoint y: 561, distance: 7.4
click at [1323, 564] on button "Next" at bounding box center [1317, 559] width 57 height 23
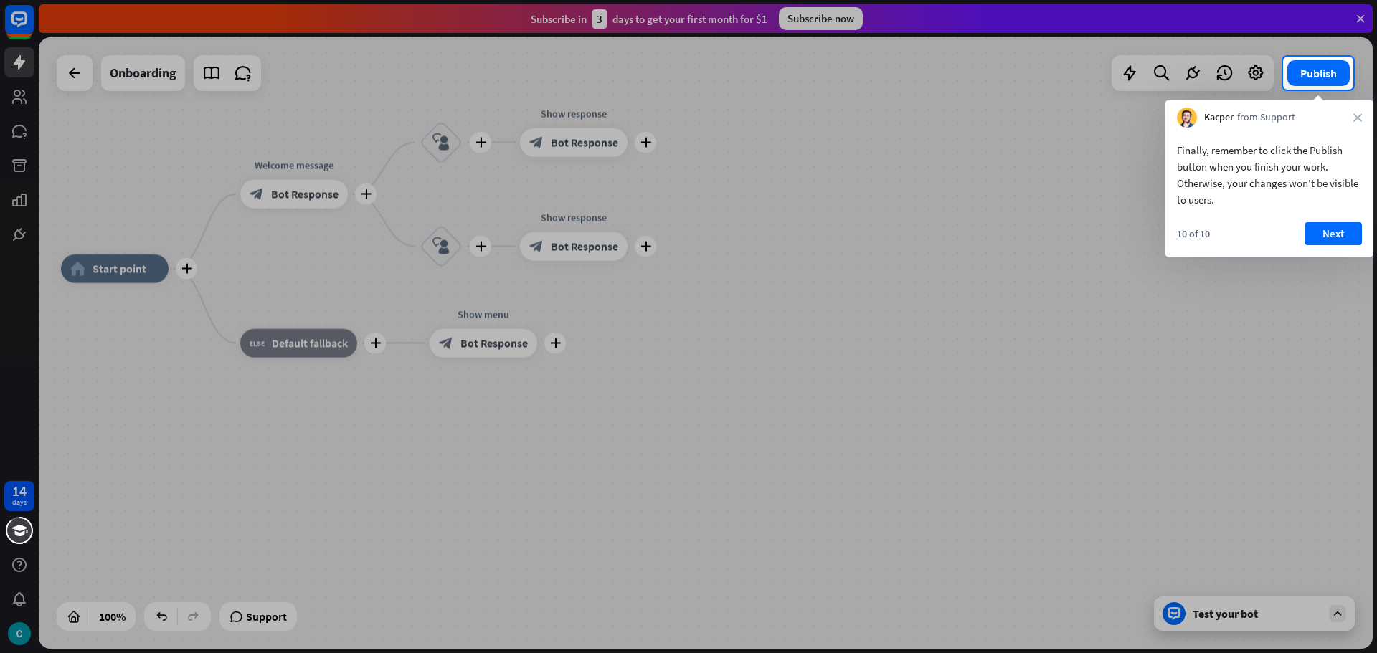
drag, startPoint x: 1256, startPoint y: 636, endPoint x: 1256, endPoint y: 625, distance: 10.8
click at [1256, 629] on div at bounding box center [688, 372] width 1377 height 564
click at [1341, 229] on button "Next" at bounding box center [1332, 233] width 57 height 23
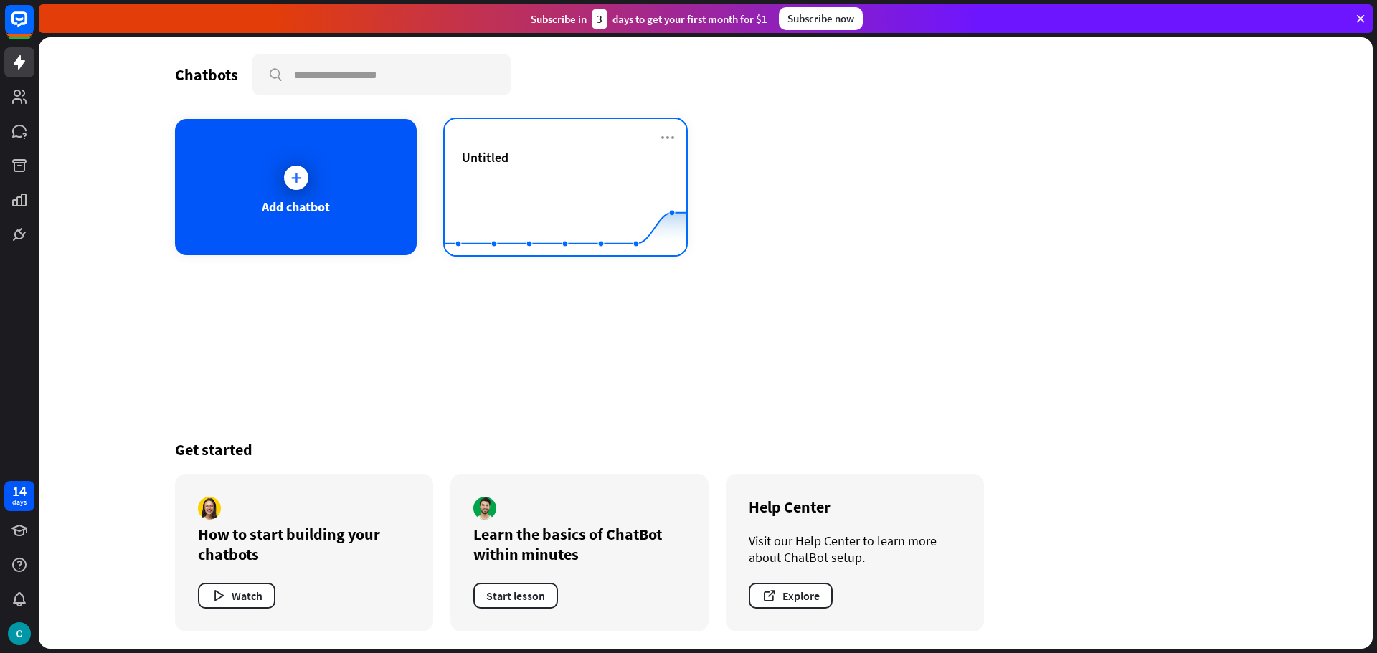
click at [552, 186] on rect at bounding box center [566, 220] width 242 height 90
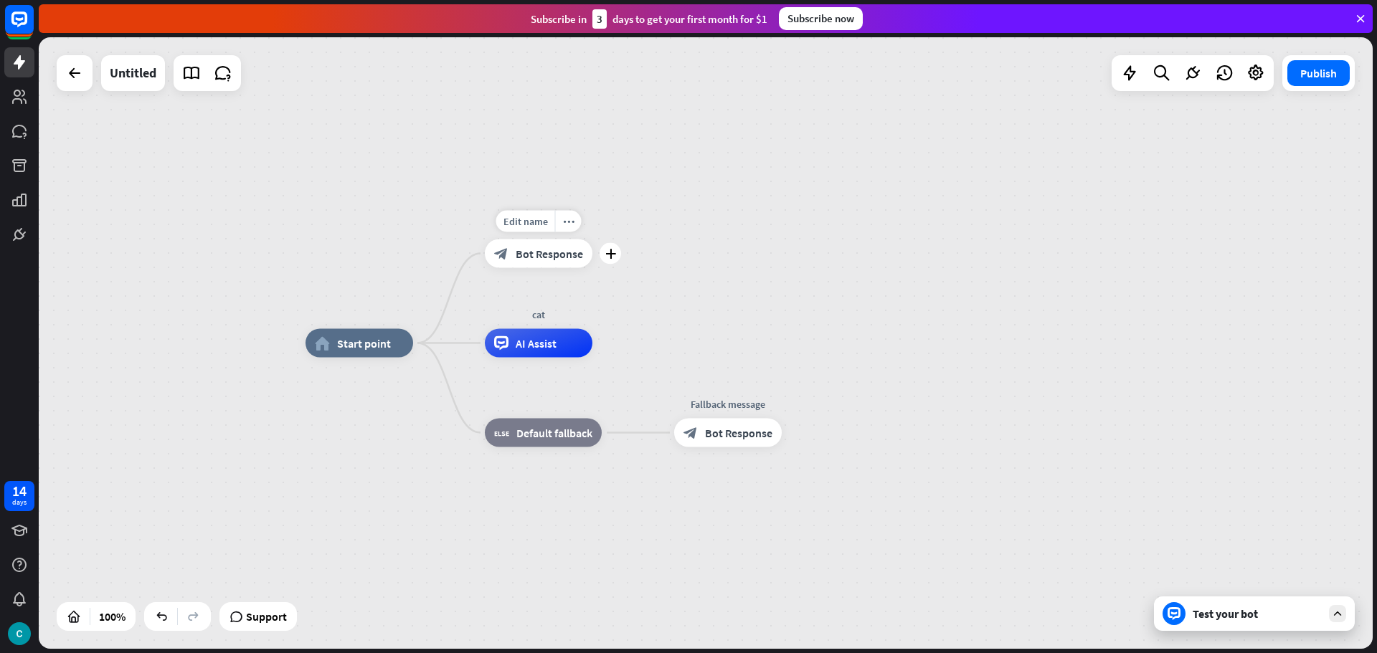
click at [518, 257] on span "Bot Response" at bounding box center [549, 254] width 67 height 14
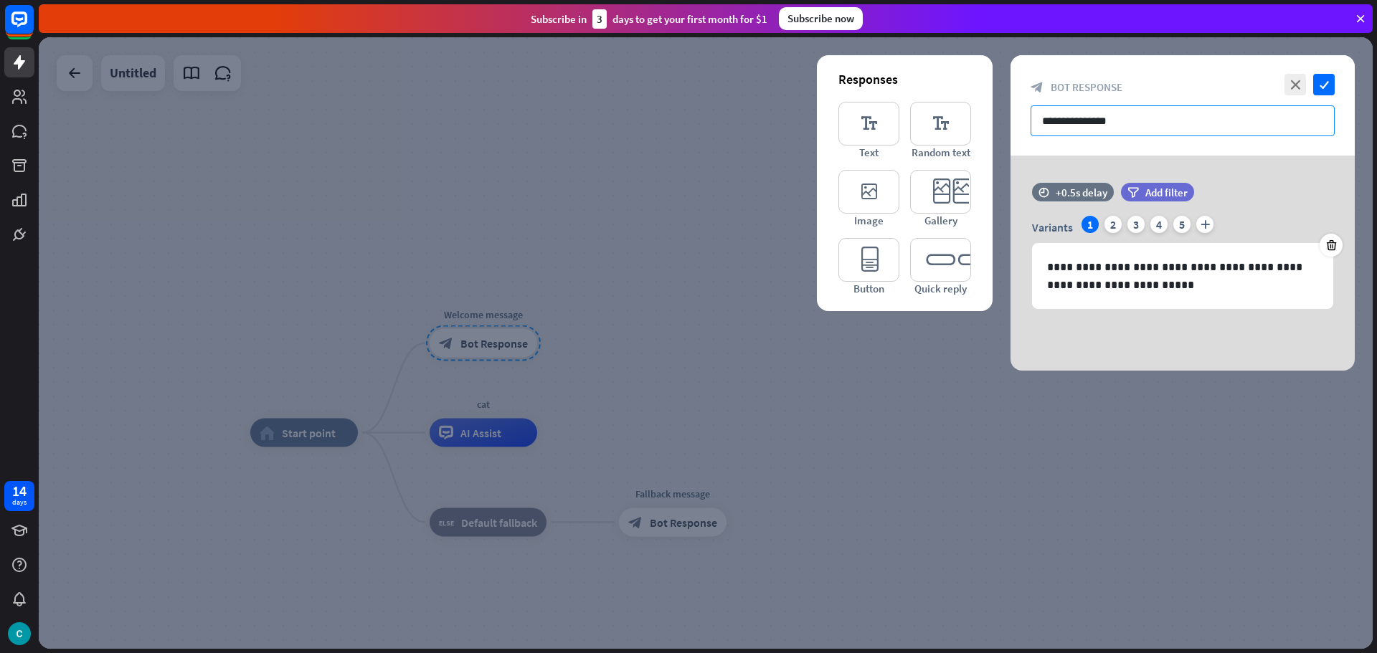
click at [1127, 113] on input "**********" at bounding box center [1182, 120] width 304 height 31
click at [1124, 113] on input "**********" at bounding box center [1182, 120] width 304 height 31
click at [594, 434] on div at bounding box center [706, 343] width 1334 height 612
